Goal: Task Accomplishment & Management: Complete application form

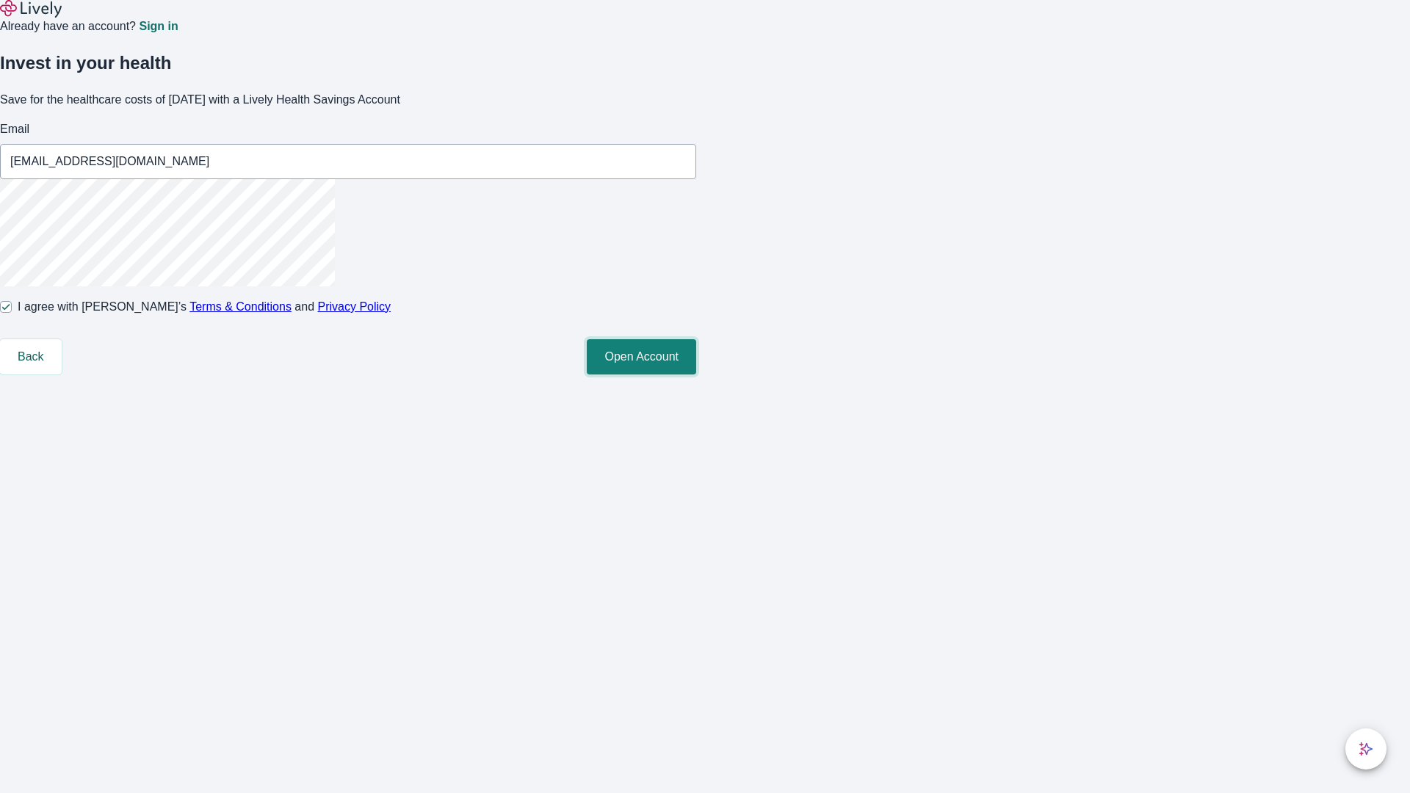
click at [696, 375] on button "Open Account" at bounding box center [641, 356] width 109 height 35
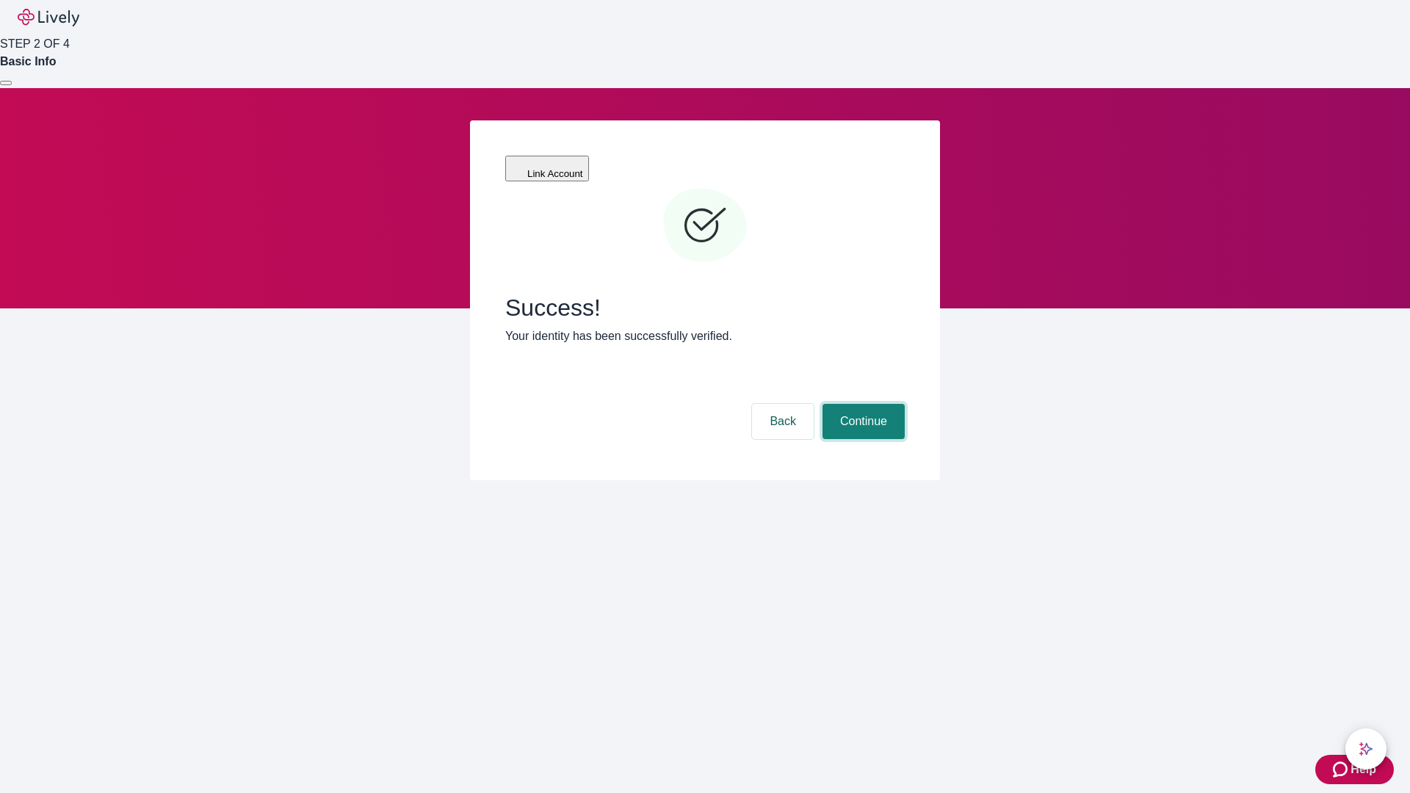
click at [862, 404] on button "Continue" at bounding box center [864, 421] width 82 height 35
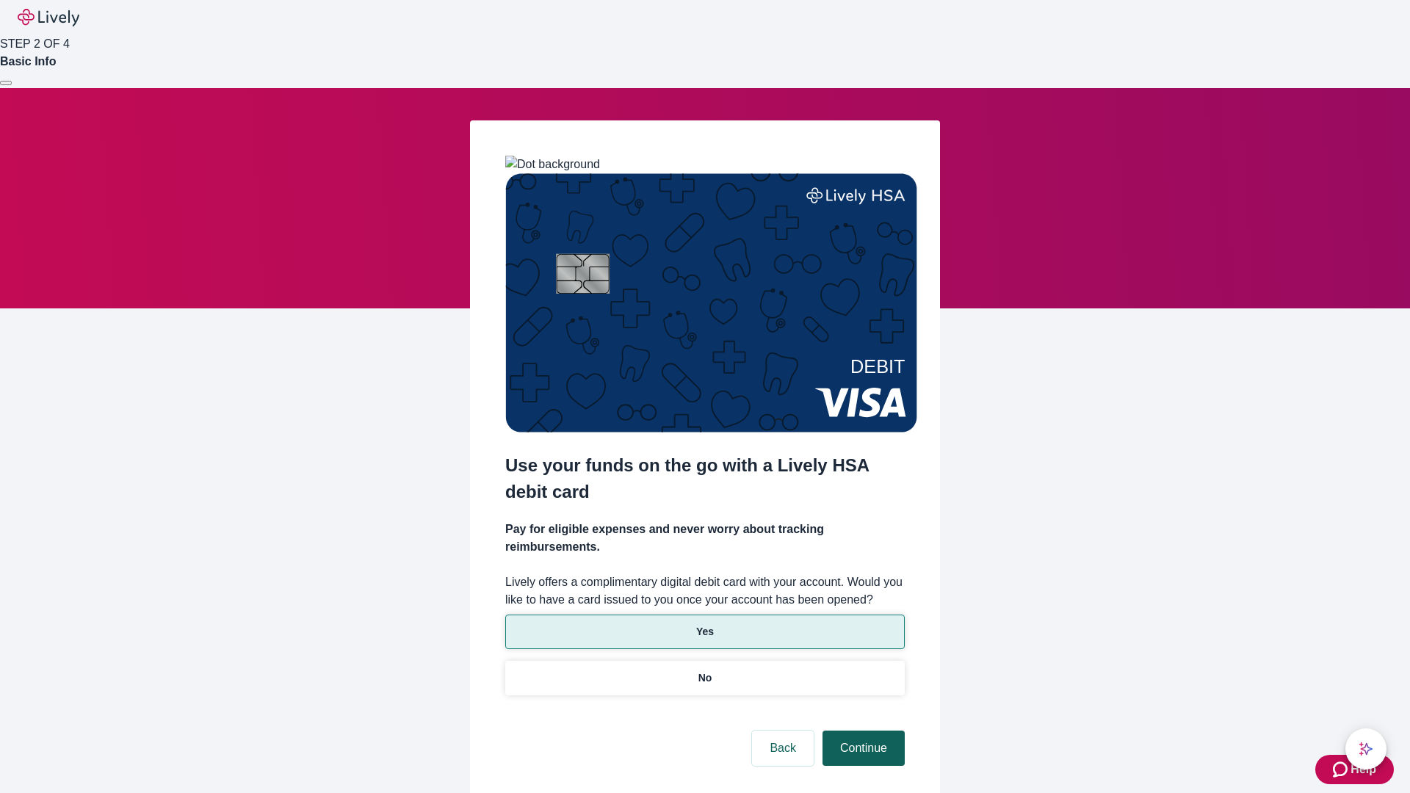
click at [704, 671] on p "No" at bounding box center [705, 678] width 14 height 15
click at [862, 731] on button "Continue" at bounding box center [864, 748] width 82 height 35
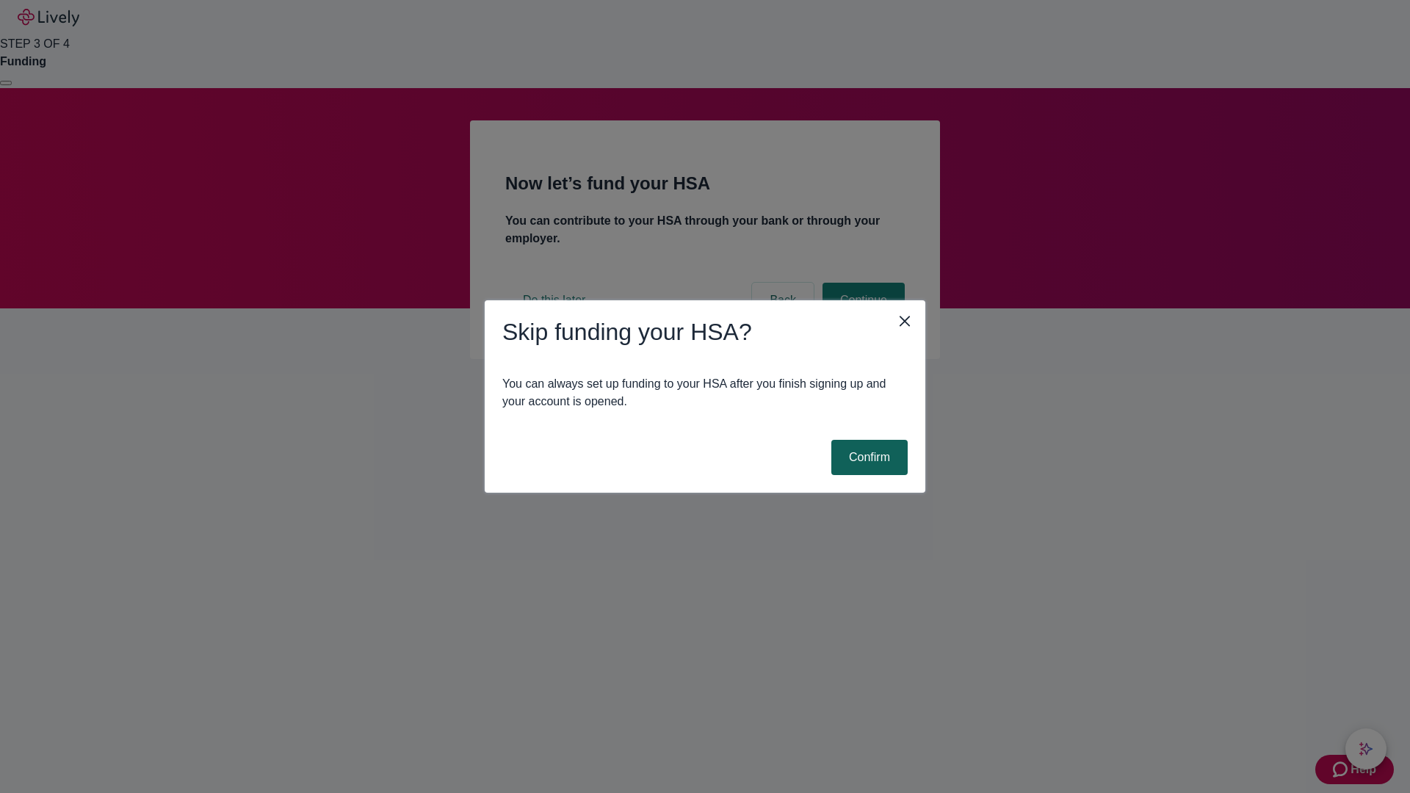
click at [867, 458] on button "Confirm" at bounding box center [869, 457] width 76 height 35
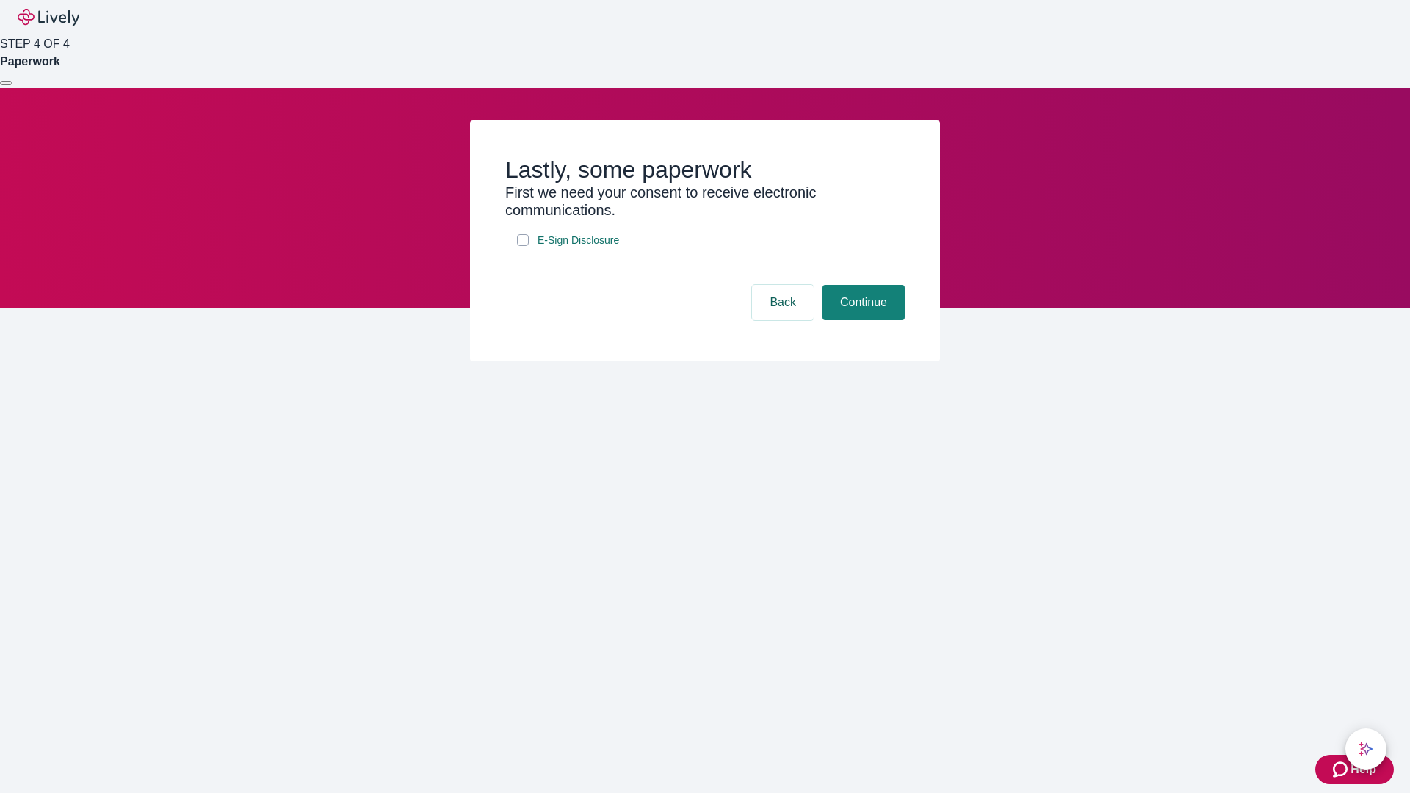
click at [523, 246] on input "E-Sign Disclosure" at bounding box center [523, 240] width 12 height 12
checkbox input "true"
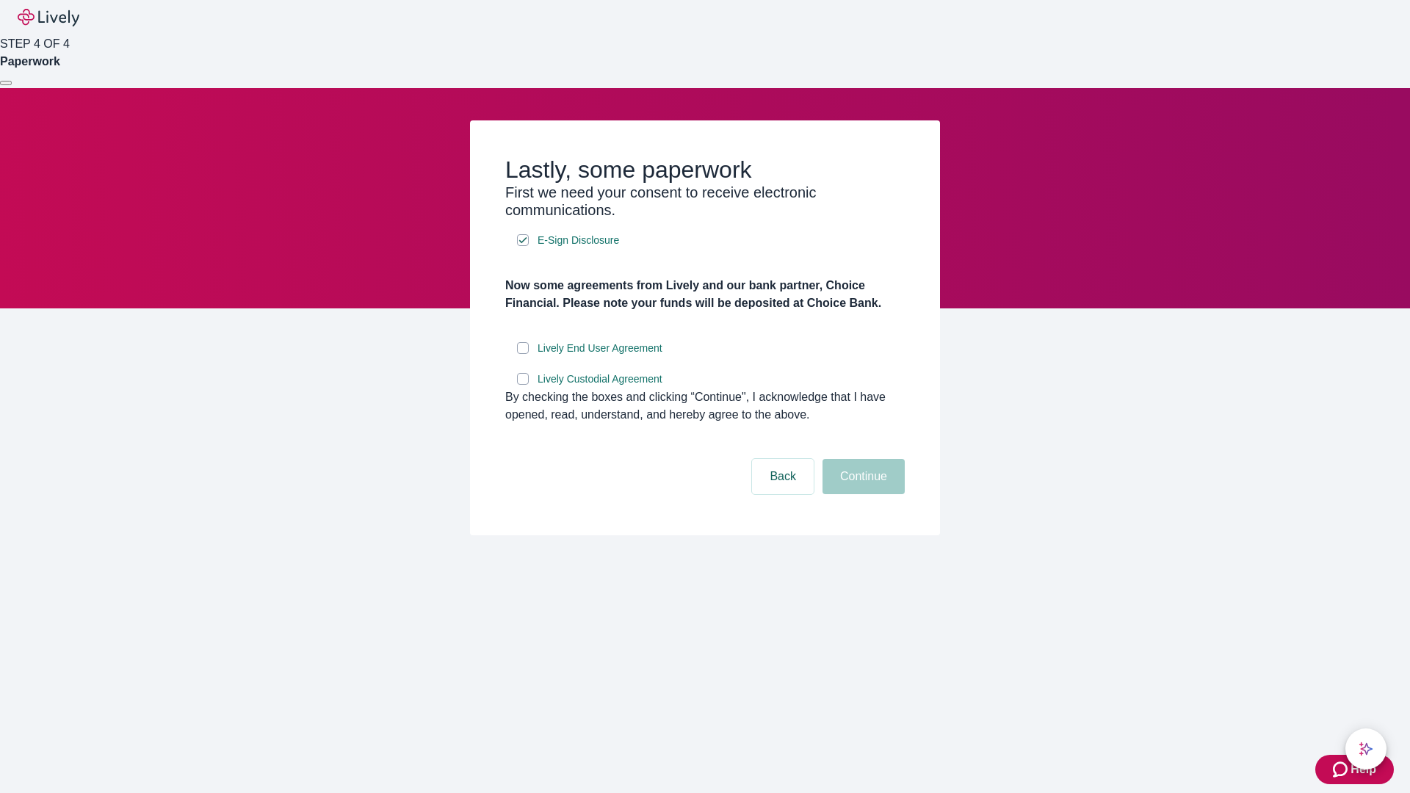
click at [523, 354] on input "Lively End User Agreement" at bounding box center [523, 348] width 12 height 12
checkbox input "true"
click at [523, 385] on input "Lively Custodial Agreement" at bounding box center [523, 379] width 12 height 12
checkbox input "true"
click at [862, 494] on button "Continue" at bounding box center [864, 476] width 82 height 35
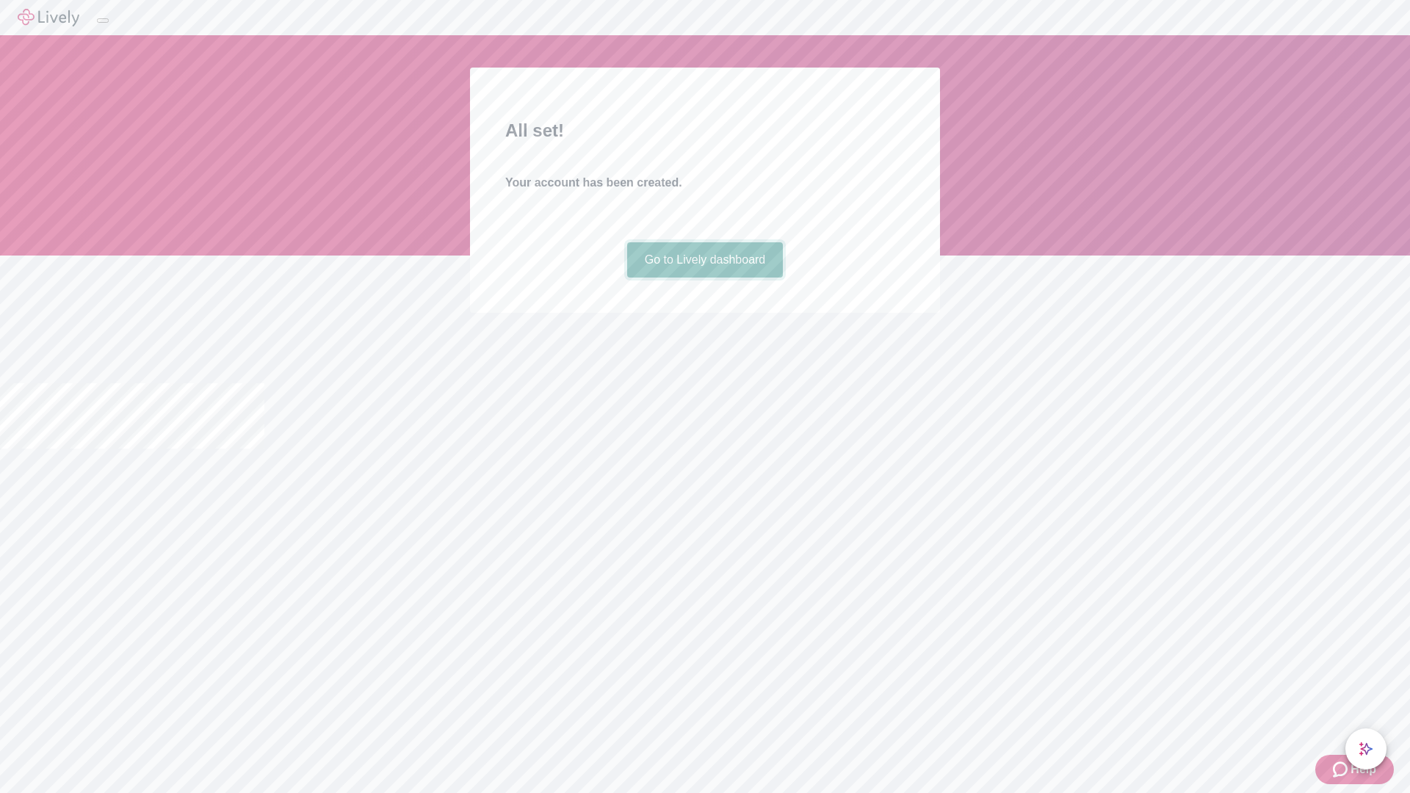
click at [704, 278] on link "Go to Lively dashboard" at bounding box center [705, 259] width 156 height 35
